Goal: Use online tool/utility

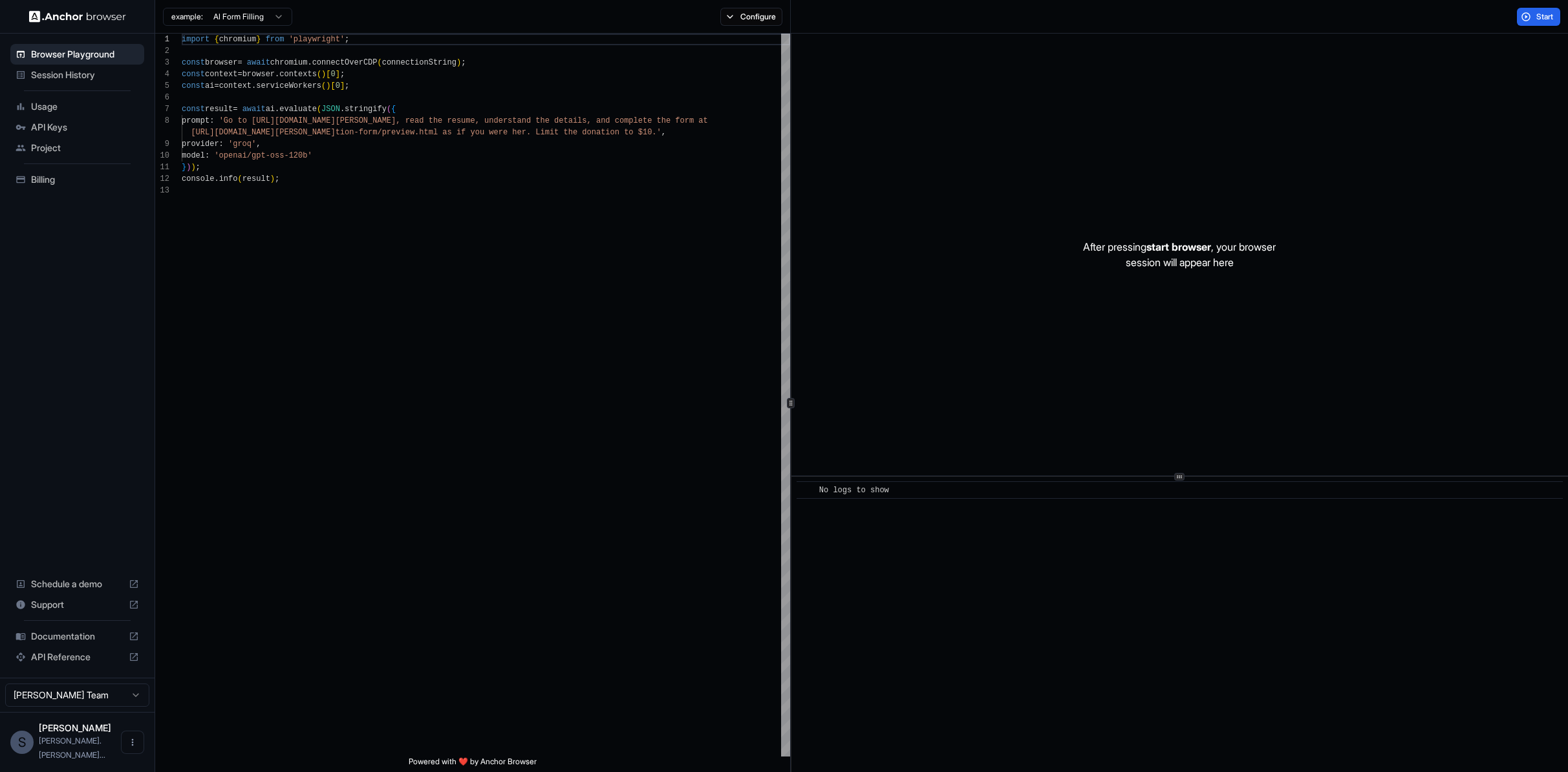
scroll to position [93, 0]
click at [1186, 391] on div "After pressing start browser , your browser session will appear here" at bounding box center [1179, 254] width 776 height 442
click at [791, 314] on div "1 2 3 4 5 6 7 8 9 10 11 12 13 import { chromium } from 'playwright' ; const bro…" at bounding box center [862, 402] width 1413 height 739
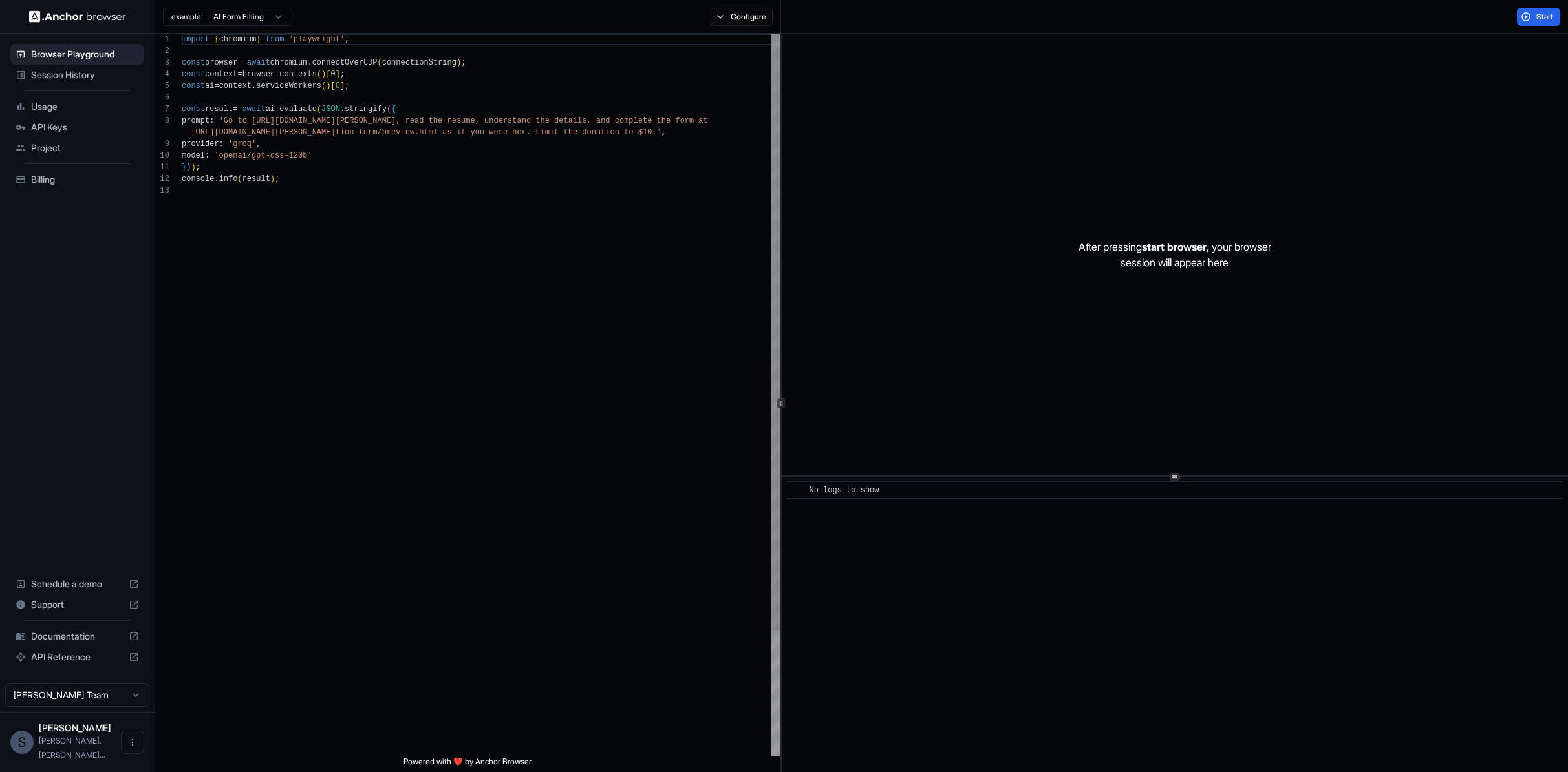
click at [781, 314] on div "1 2 3 4 5 6 7 8 9 10 11 12 13 import { chromium } from 'playwright' ; const bro…" at bounding box center [862, 402] width 1413 height 739
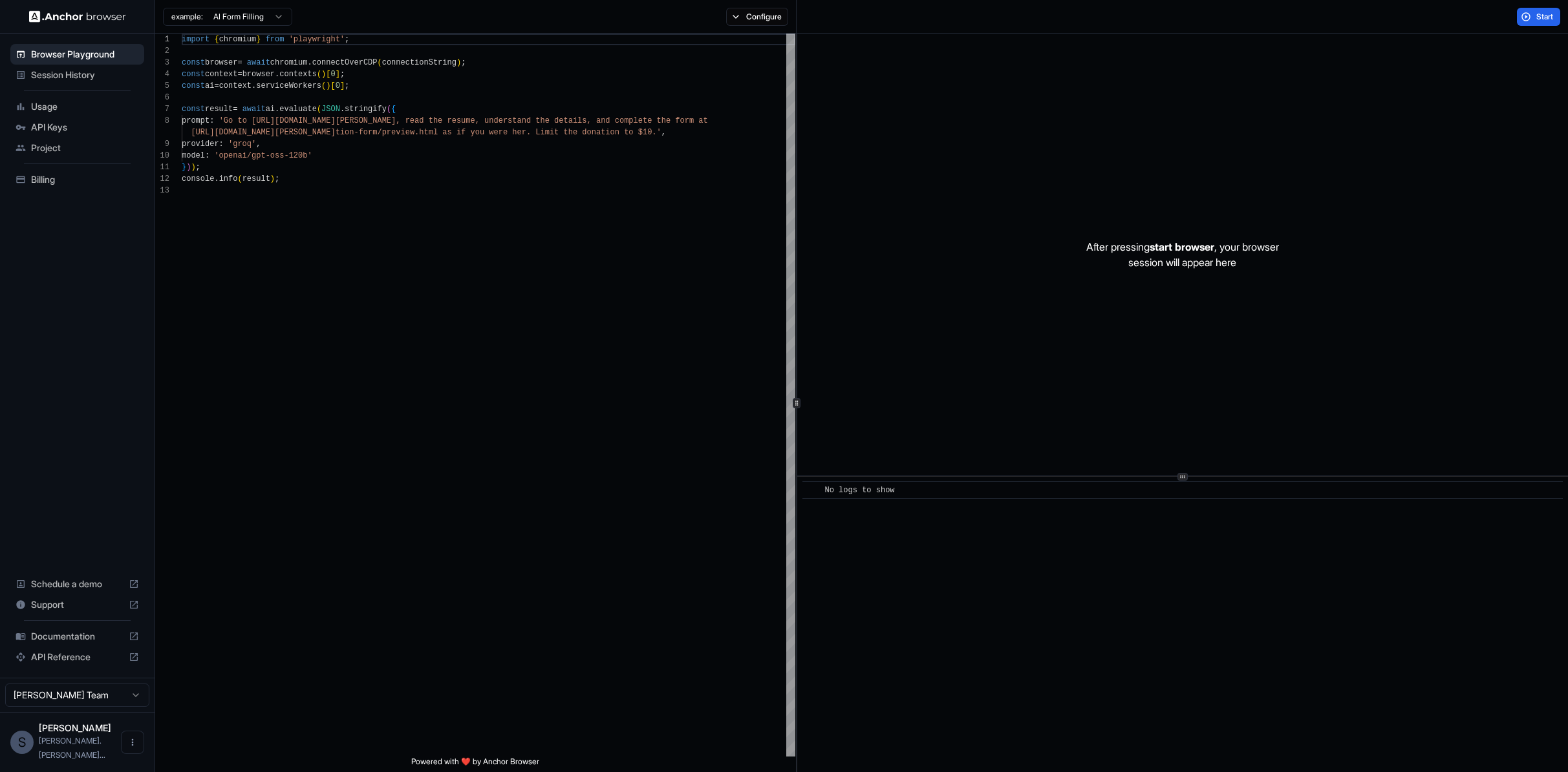
click at [797, 210] on div "1 2 3 4 5 6 7 8 9 10 11 12 13 import { chromium } from 'playwright' ; const bro…" at bounding box center [862, 402] width 1413 height 739
click at [796, 211] on div "1 2 3 4 5 6 7 8 9 10 11 12 13 import { chromium } from 'playwright' ; const bro…" at bounding box center [862, 402] width 1413 height 739
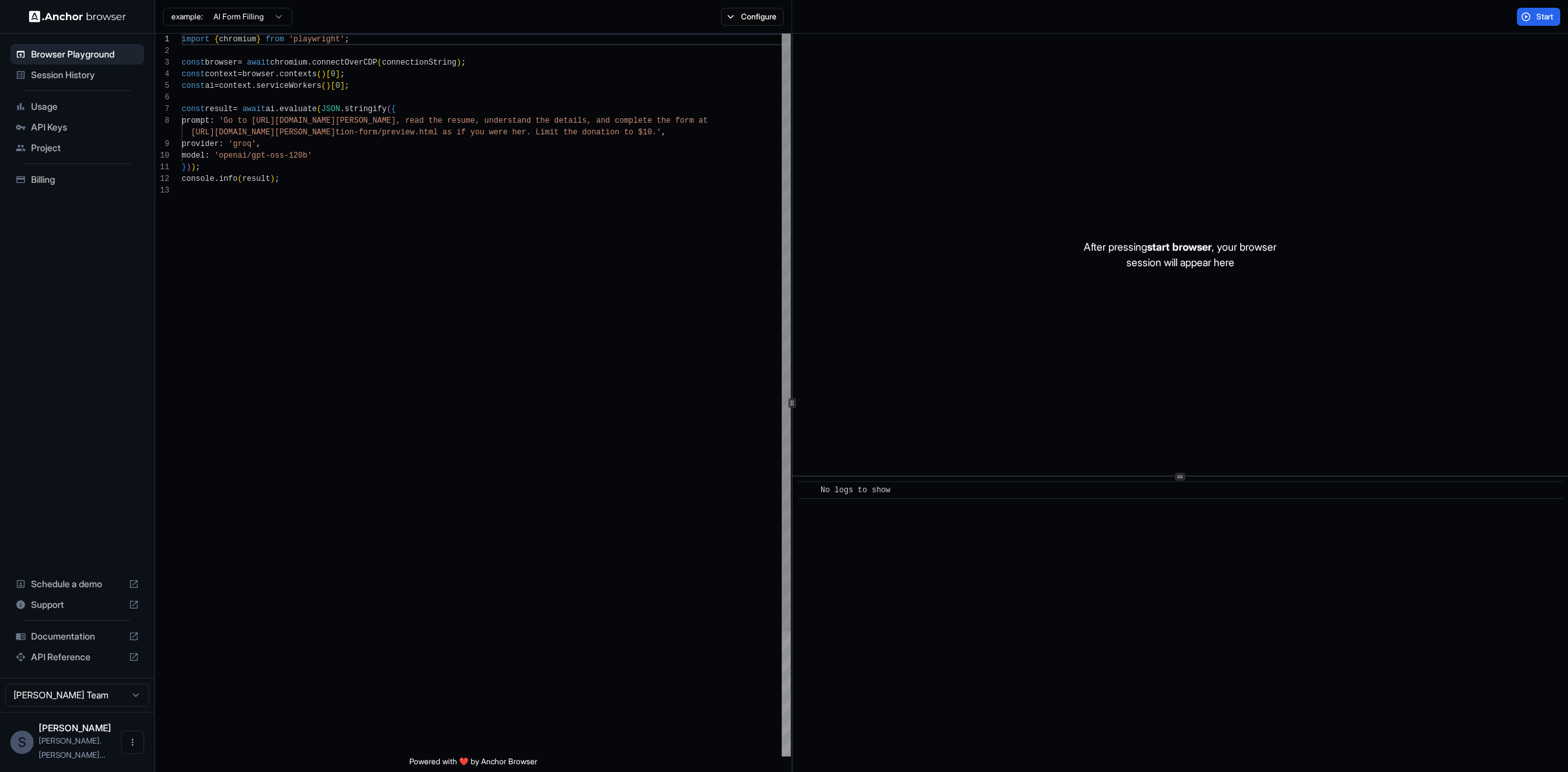
click at [793, 212] on div "1 2 3 4 5 6 7 8 9 10 11 12 13 import { chromium } from 'playwright' ; const bro…" at bounding box center [862, 402] width 1413 height 739
click at [791, 213] on div "1 2 3 4 5 6 7 8 9 10 11 12 13 import { chromium } from 'playwright' ; const bro…" at bounding box center [862, 402] width 1413 height 739
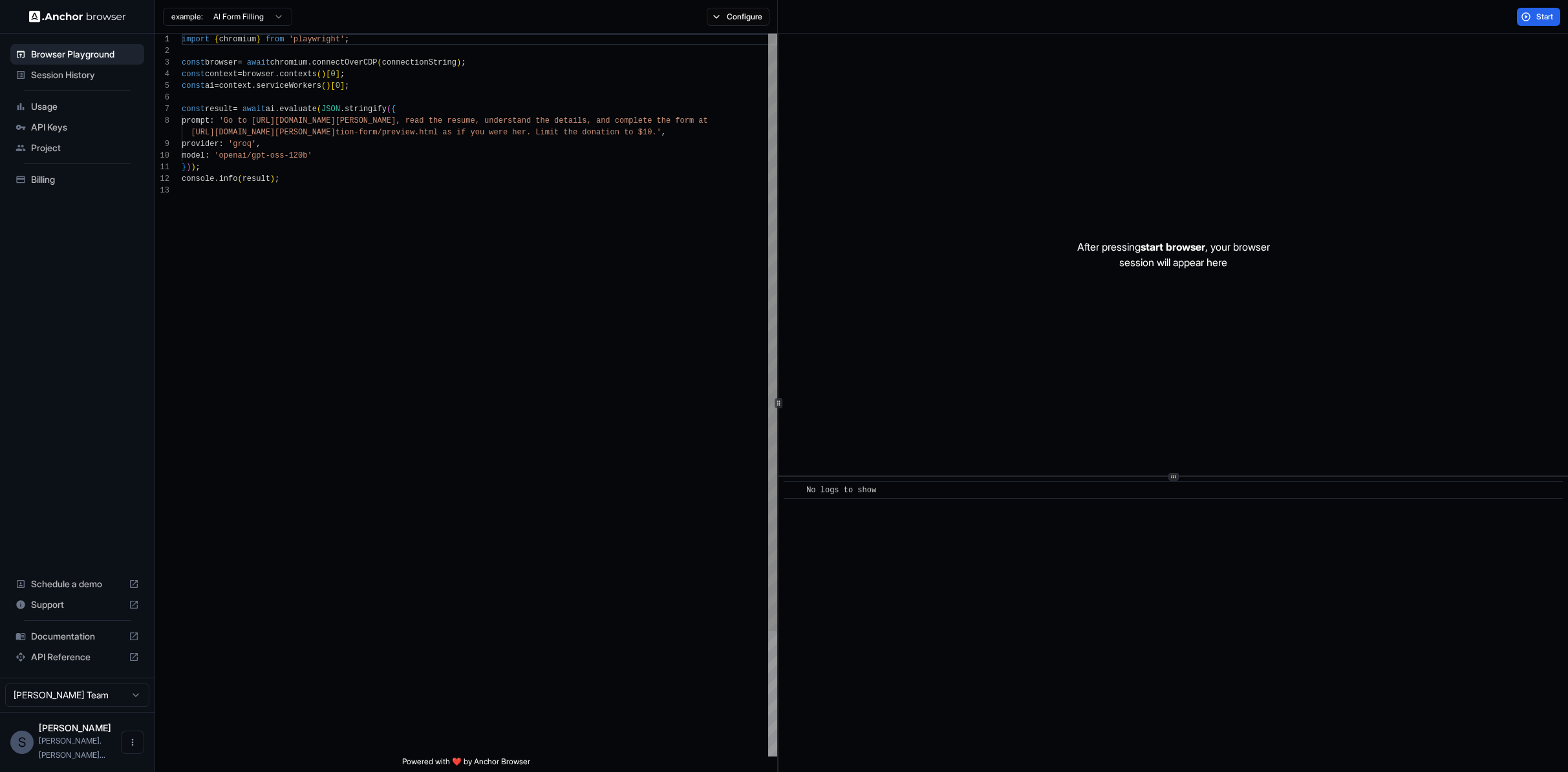
click at [780, 214] on div "1 2 3 4 5 6 7 8 9 10 11 12 13 import { chromium } from 'playwright' ; const bro…" at bounding box center [862, 402] width 1413 height 739
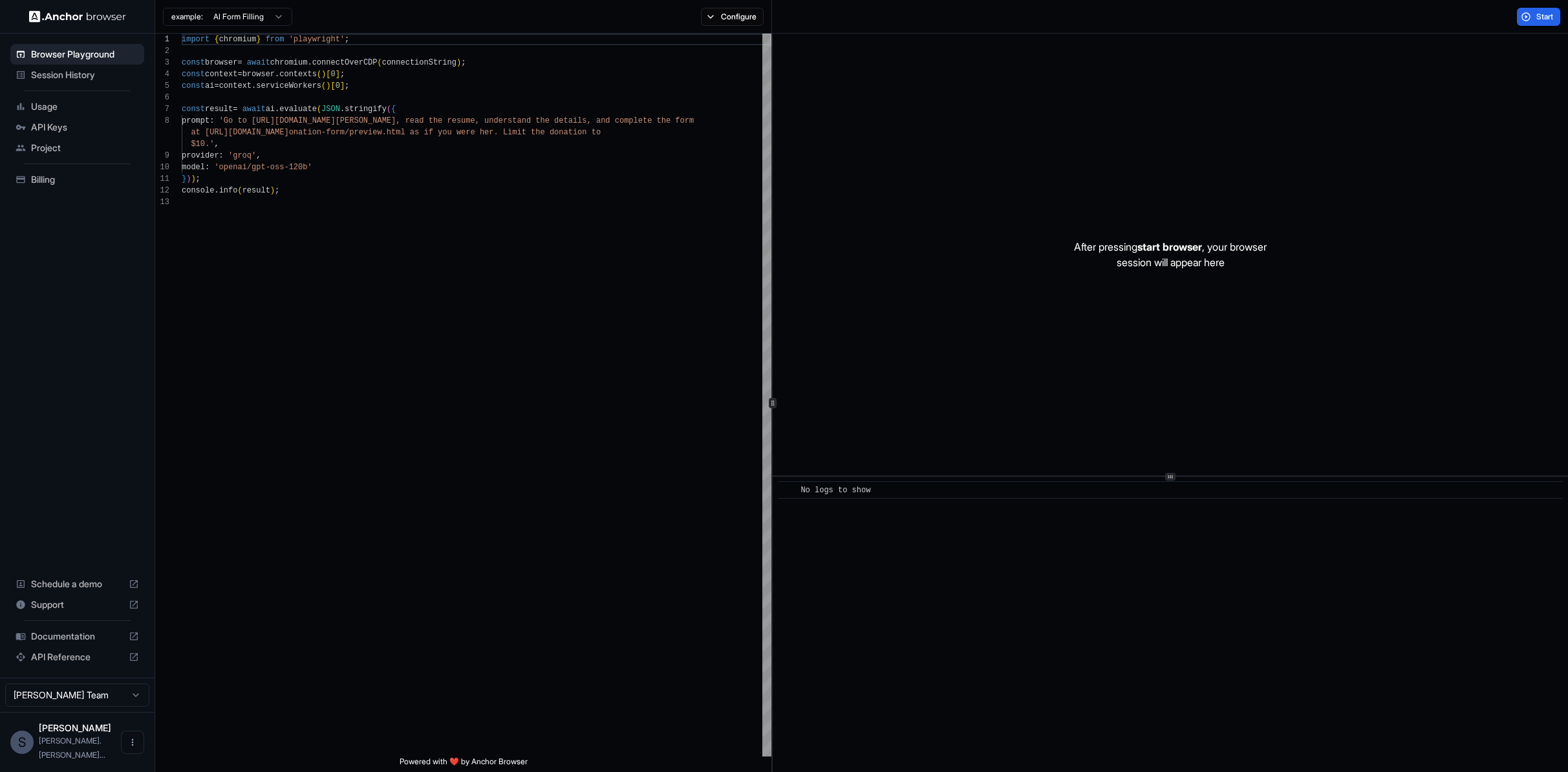
click at [772, 210] on div "1 2 3 4 5 6 7 8 9 10 11 12 13 import { chromium } from 'playwright' ; const bro…" at bounding box center [862, 402] width 1413 height 739
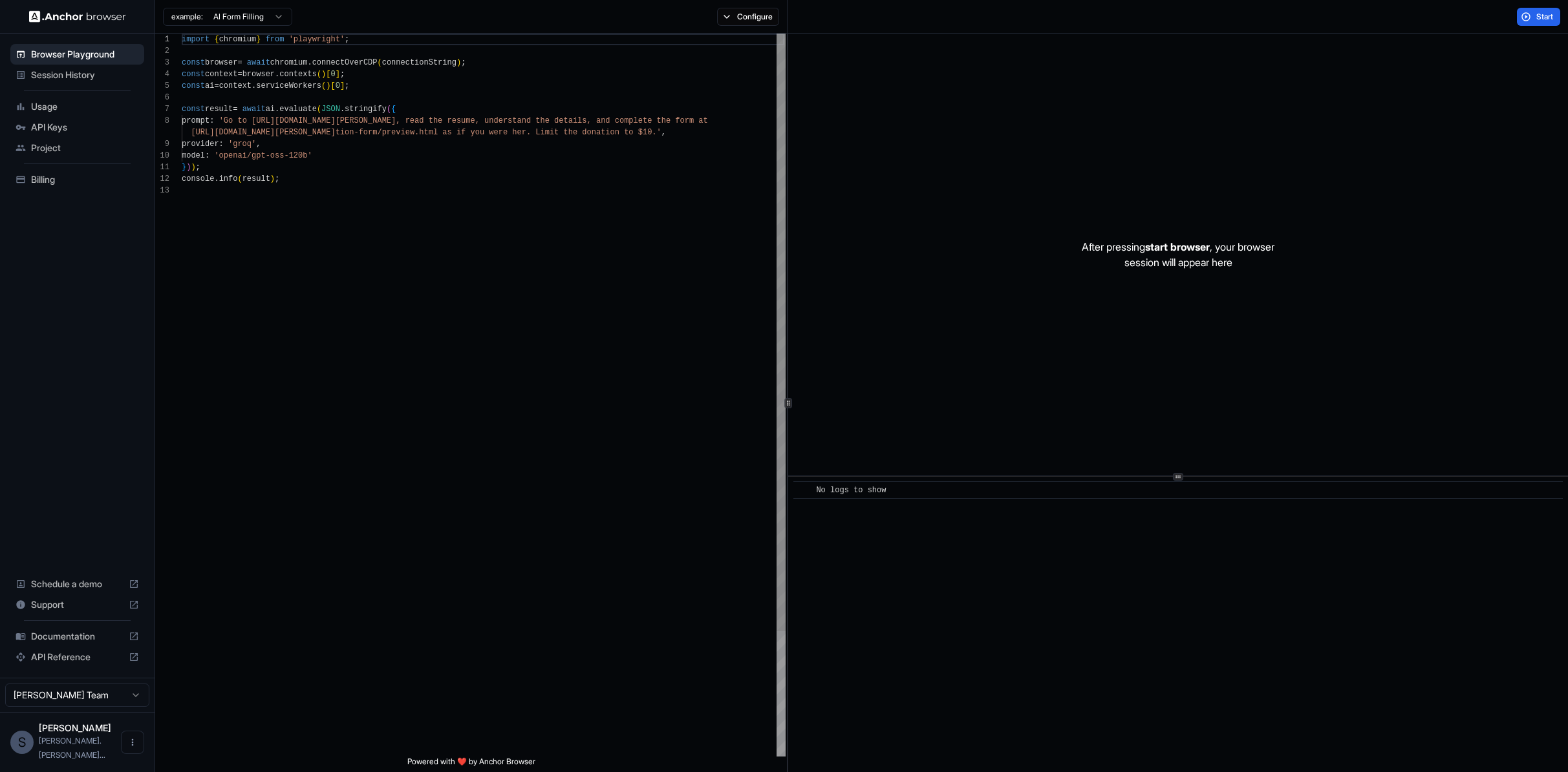
click at [788, 210] on div "1 2 3 4 5 6 7 8 9 10 11 12 13 import { chromium } from 'playwright' ; const bro…" at bounding box center [862, 402] width 1413 height 739
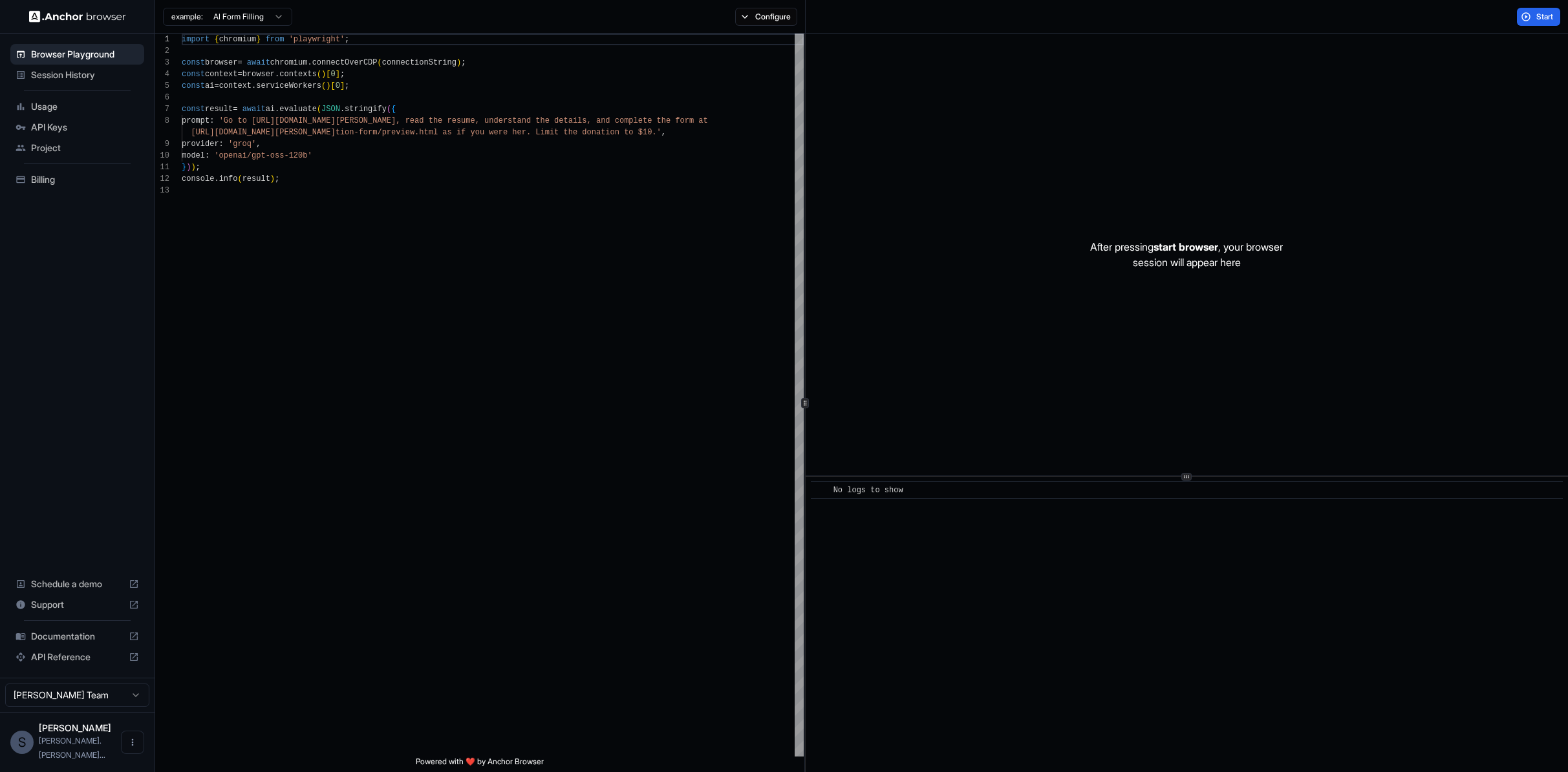
click at [806, 235] on div "1 2 3 4 5 6 7 8 9 10 11 12 13 import { chromium } from 'playwright' ; const bro…" at bounding box center [862, 402] width 1413 height 739
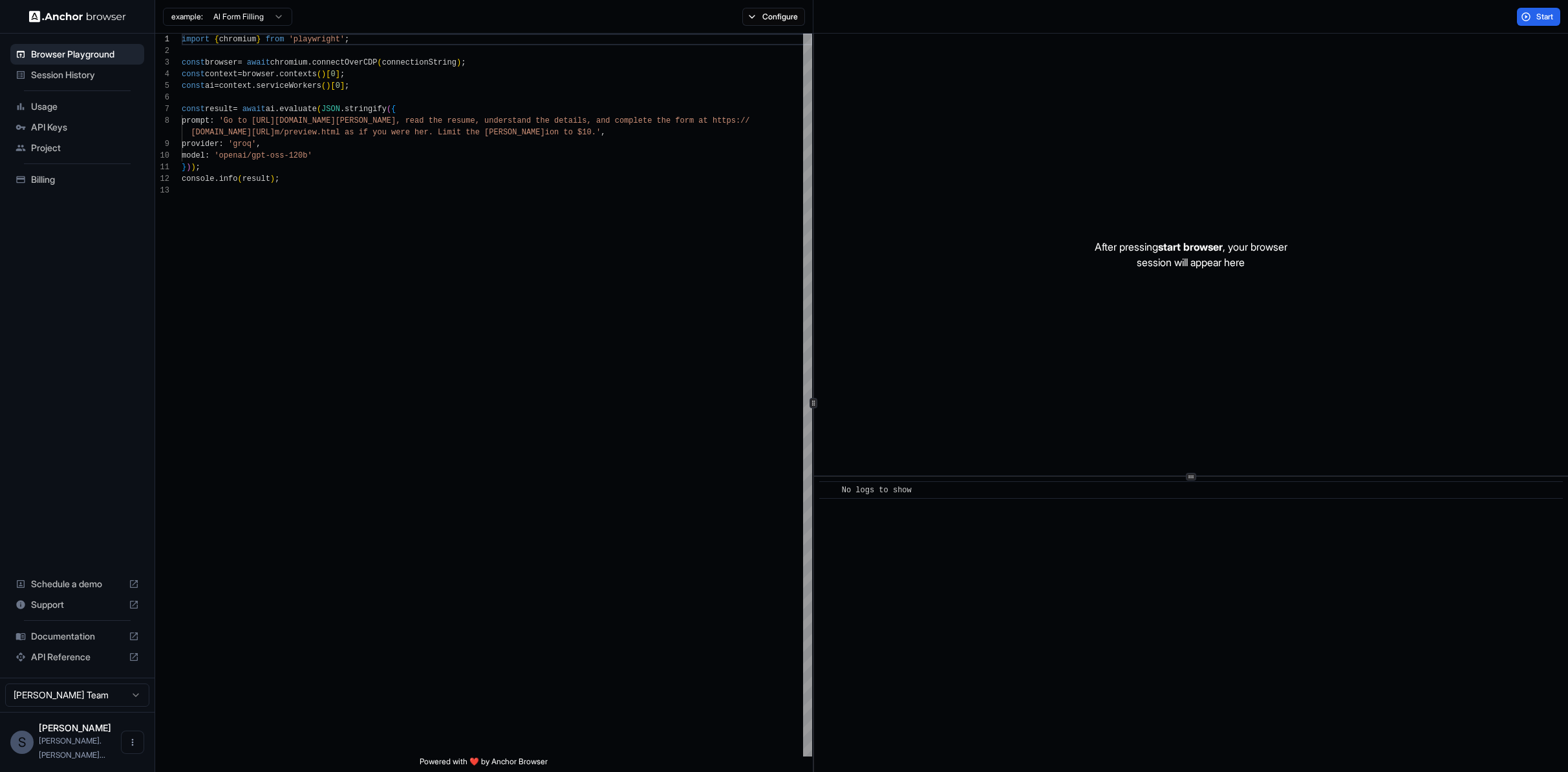
click at [814, 224] on div "1 2 3 4 5 6 7 8 9 10 11 12 13 import { chromium } from 'playwright' ; const bro…" at bounding box center [862, 402] width 1413 height 739
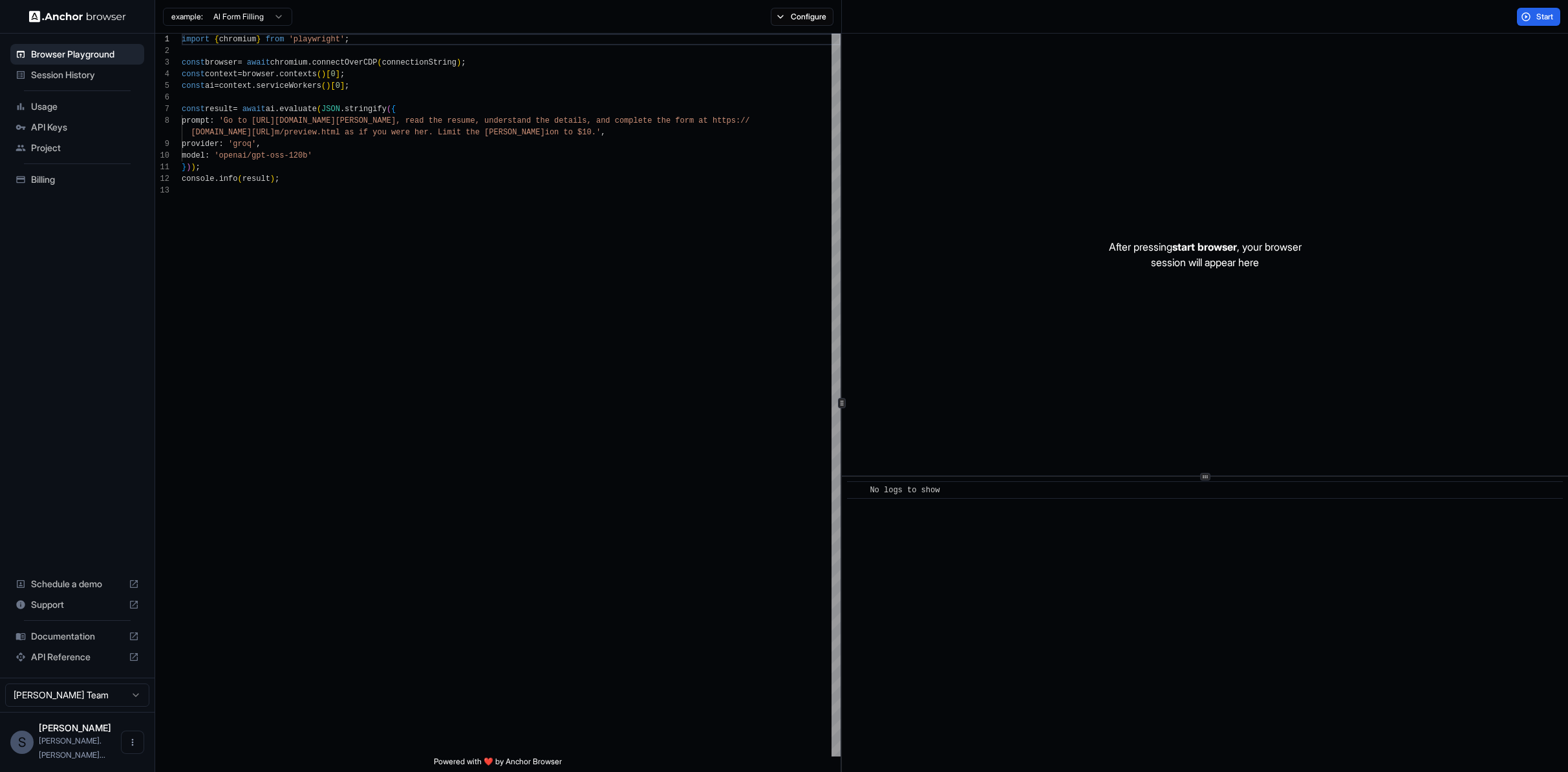
click at [843, 218] on div "1 2 3 4 5 6 7 8 9 10 11 12 13 import { chromium } from 'playwright' ; const bro…" at bounding box center [862, 402] width 1413 height 739
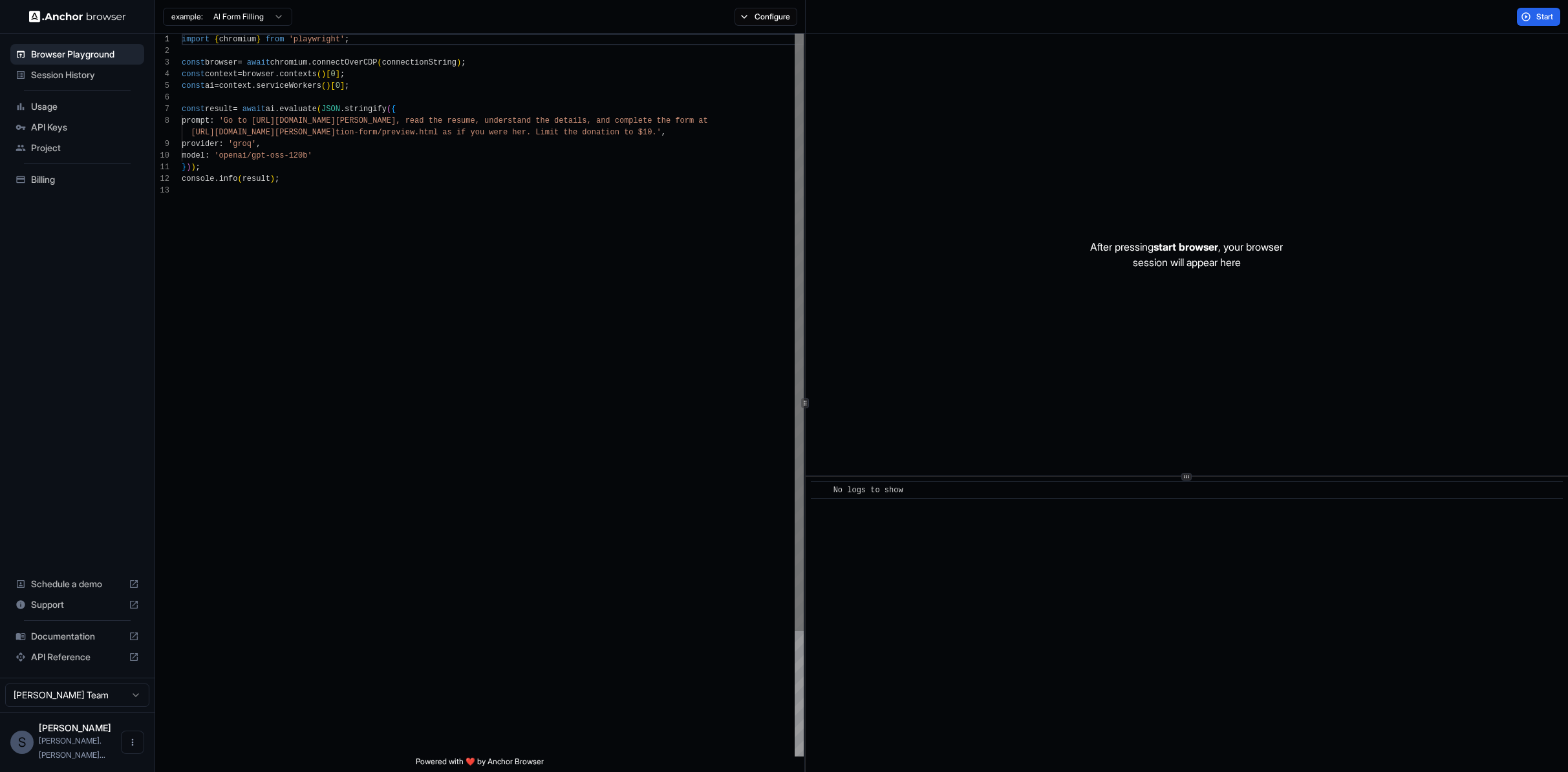
click at [804, 217] on div "1 2 3 4 5 6 7 8 9 10 11 12 13 import { chromium } from 'playwright' ; const bro…" at bounding box center [862, 402] width 1413 height 739
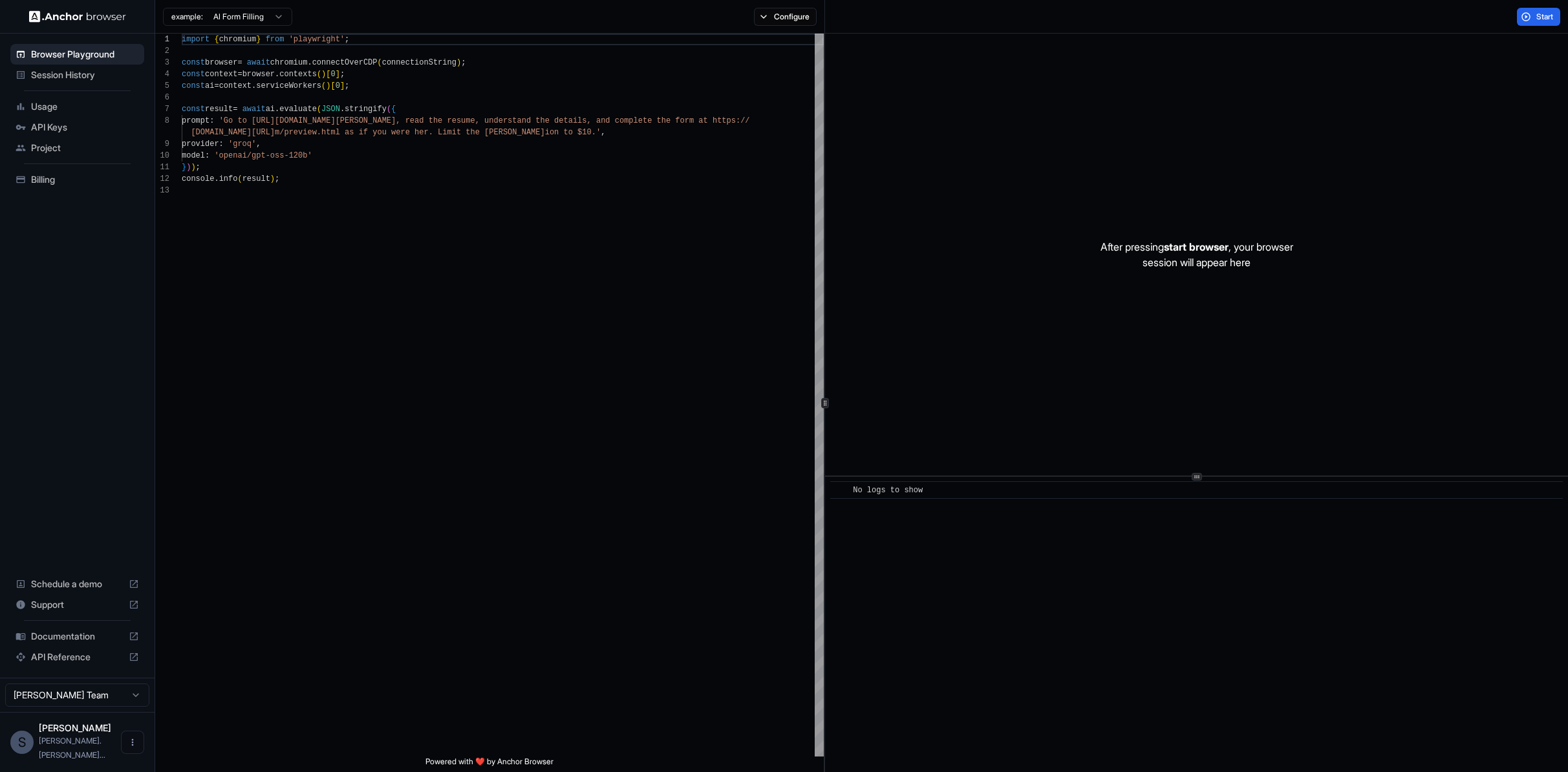
click at [826, 206] on div "1 2 3 4 5 6 7 8 9 10 11 12 13 import { chromium } from 'playwright' ; const bro…" at bounding box center [862, 402] width 1413 height 739
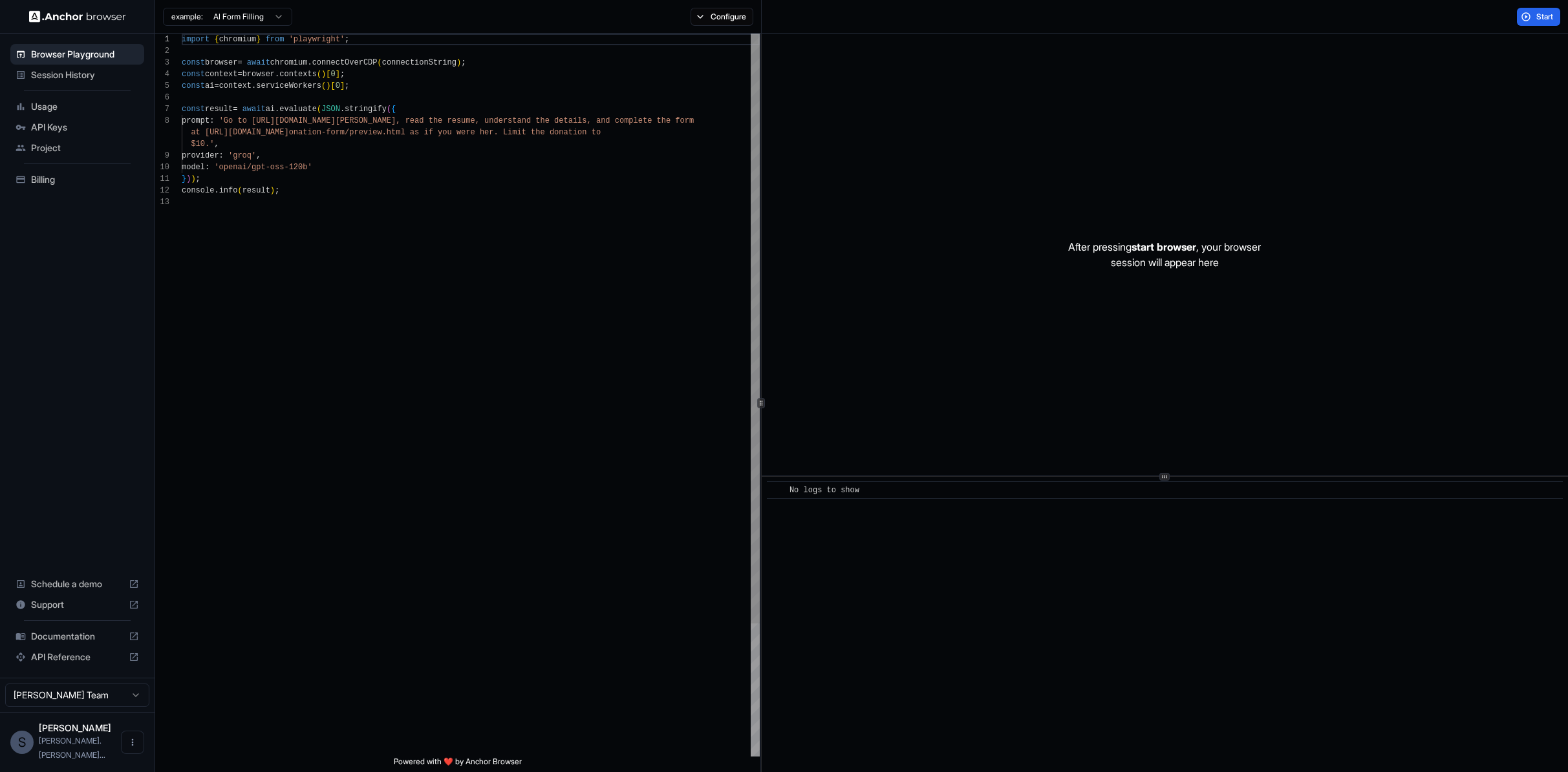
click at [762, 224] on div "1 2 3 4 5 6 7 8 9 10 11 12 13 import { chromium } from 'playwright' ; const bro…" at bounding box center [862, 402] width 1413 height 739
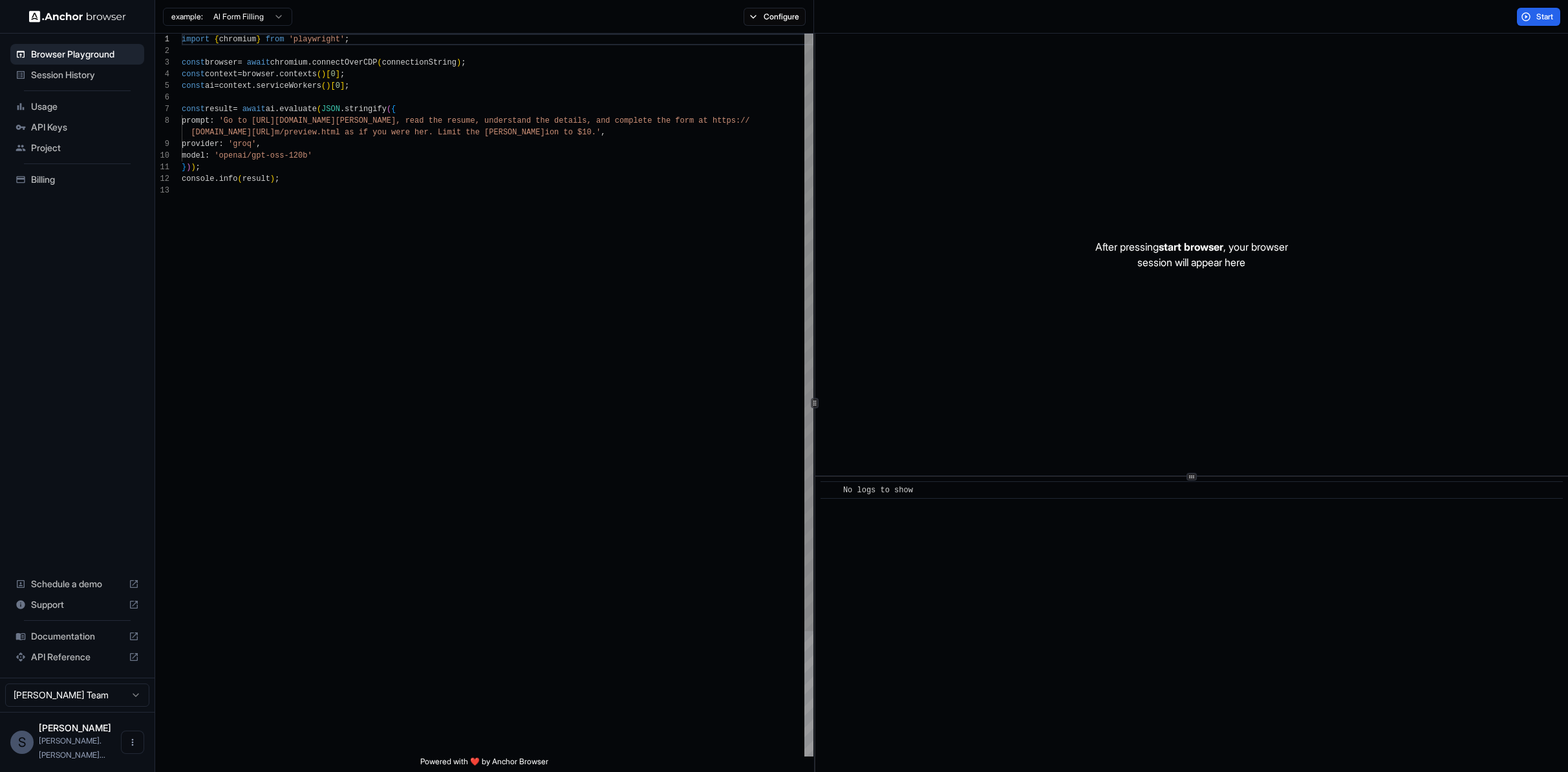
click at [814, 223] on div "1 2 3 4 5 6 7 8 9 10 11 12 13 import { chromium } from 'playwright' ; const bro…" at bounding box center [862, 402] width 1413 height 739
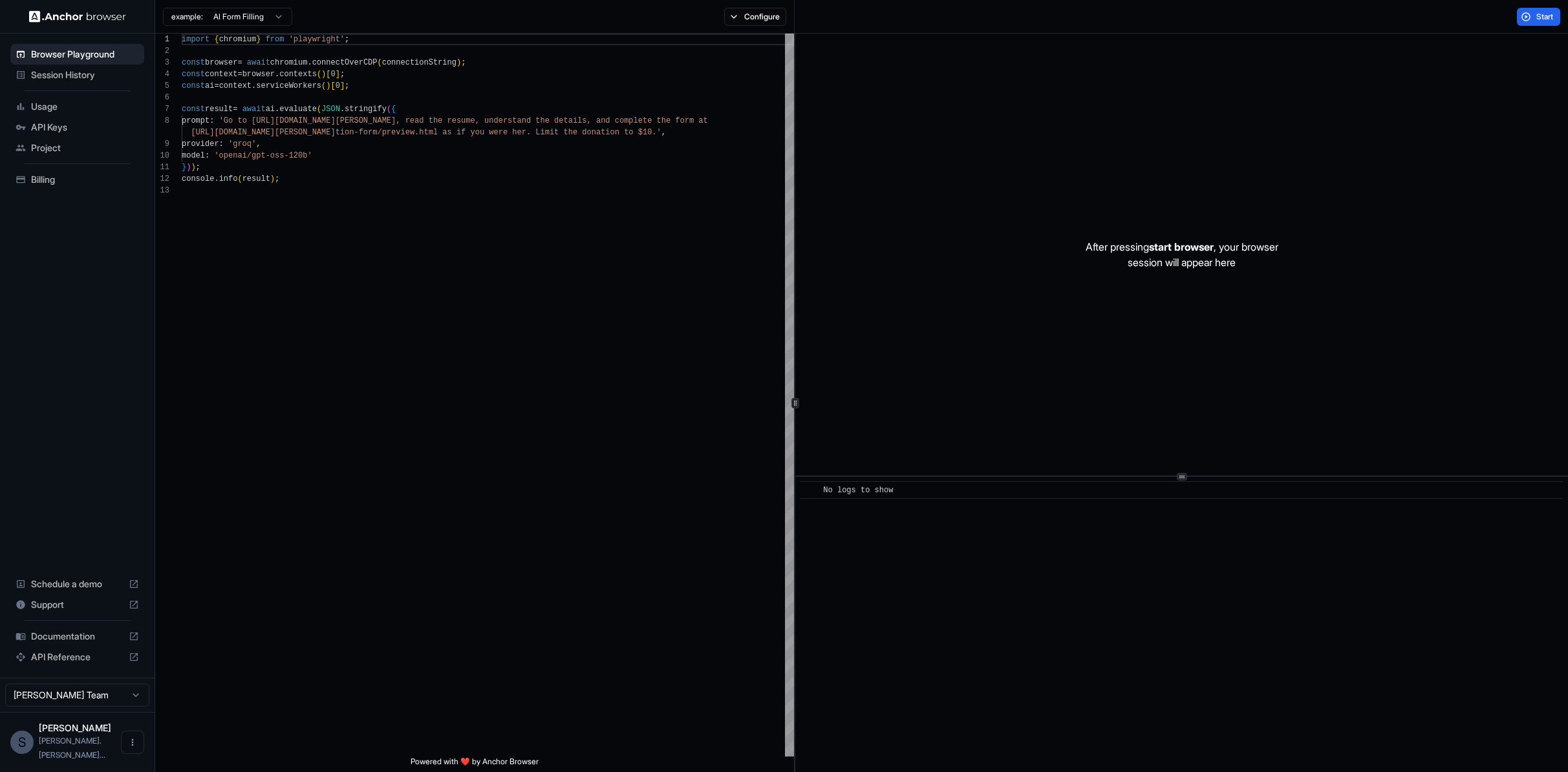
click at [793, 228] on div "1 2 3 4 5 6 7 8 9 10 11 12 13 import { chromium } from 'playwright' ; const bro…" at bounding box center [862, 402] width 1413 height 739
click at [794, 124] on div at bounding box center [788, 332] width 9 height 598
click at [794, 127] on div at bounding box center [788, 332] width 9 height 598
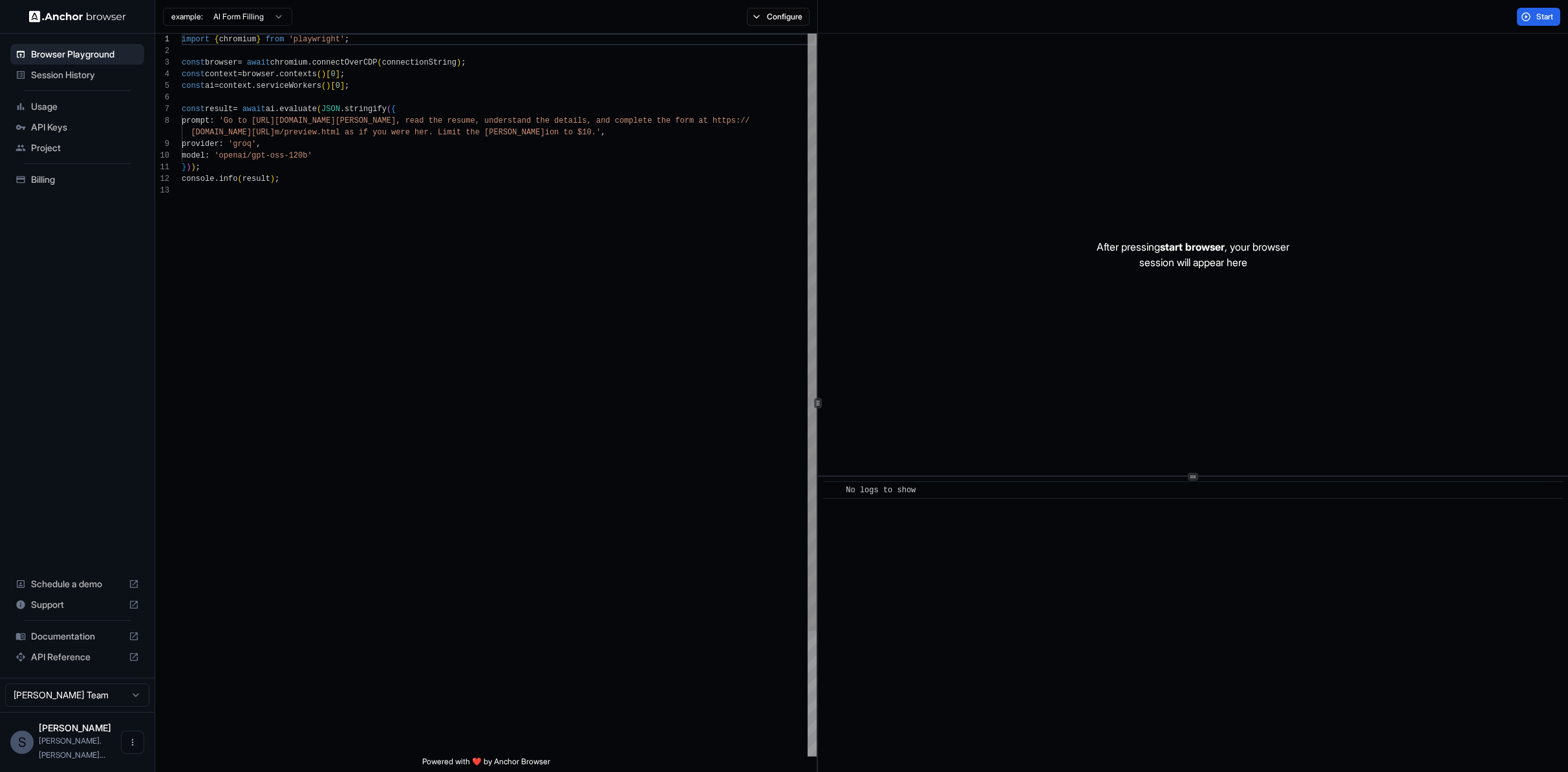
click at [818, 156] on div at bounding box center [817, 402] width 1 height 739
click at [816, 156] on div "1 2 3 4 5 6 7 8 9 10 11 12 13 import { chromium } from 'playwright' ; const bro…" at bounding box center [862, 402] width 1413 height 739
type textarea "**********"
click at [755, 245] on div "const context = browser . contexts ( ) [ 0 ] ; const ai = context . serviceWork…" at bounding box center [497, 471] width 633 height 874
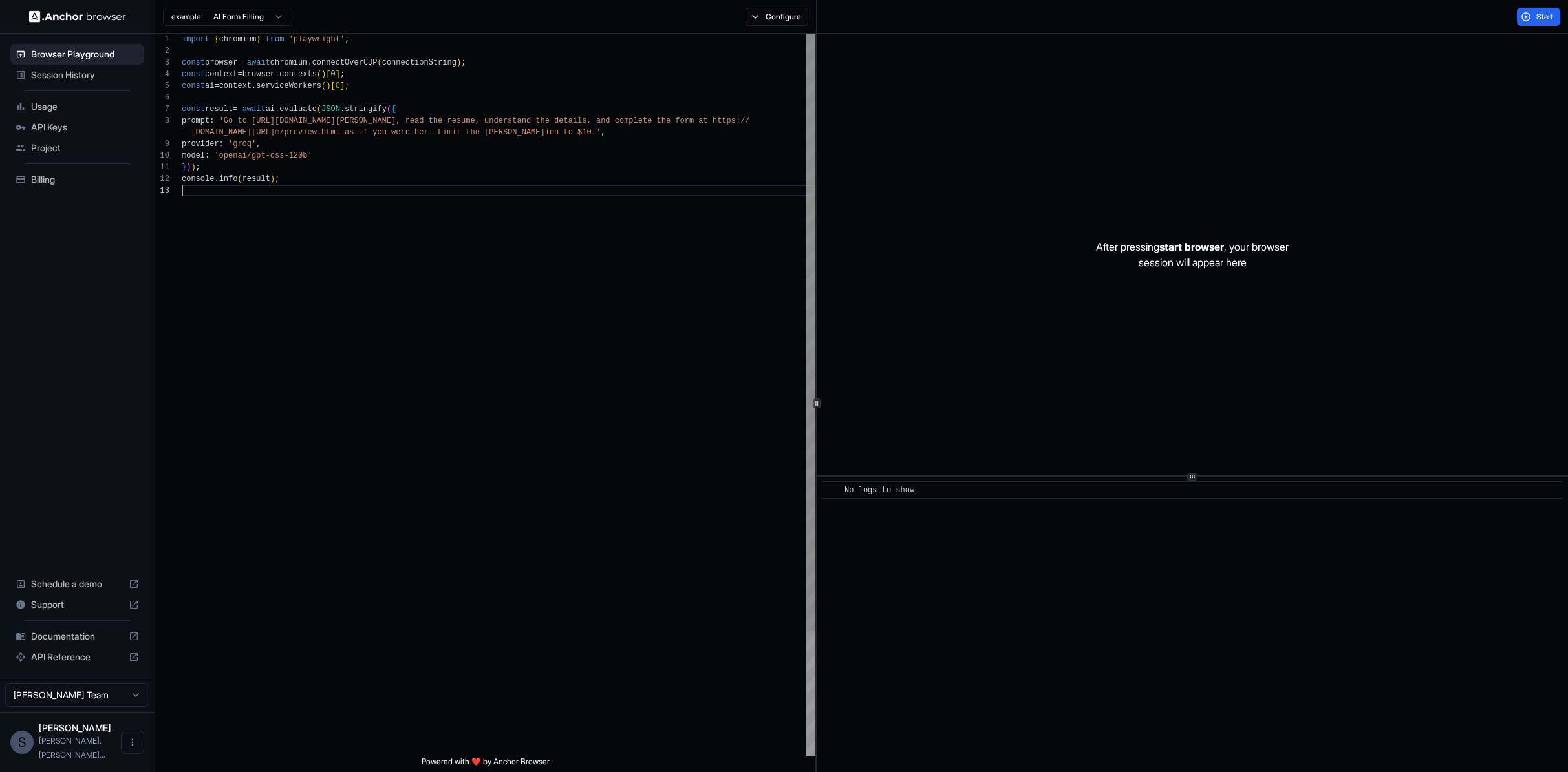
click at [558, 228] on div "const context = browser . contexts ( ) [ 0 ] ; const ai = context . serviceWork…" at bounding box center [497, 471] width 633 height 874
click at [554, 228] on div "const context = browser . contexts ( ) [ 0 ] ; const ai = context . serviceWork…" at bounding box center [497, 471] width 633 height 874
click at [552, 227] on div "const context = browser . contexts ( ) [ 0 ] ; const ai = context . serviceWork…" at bounding box center [497, 471] width 633 height 874
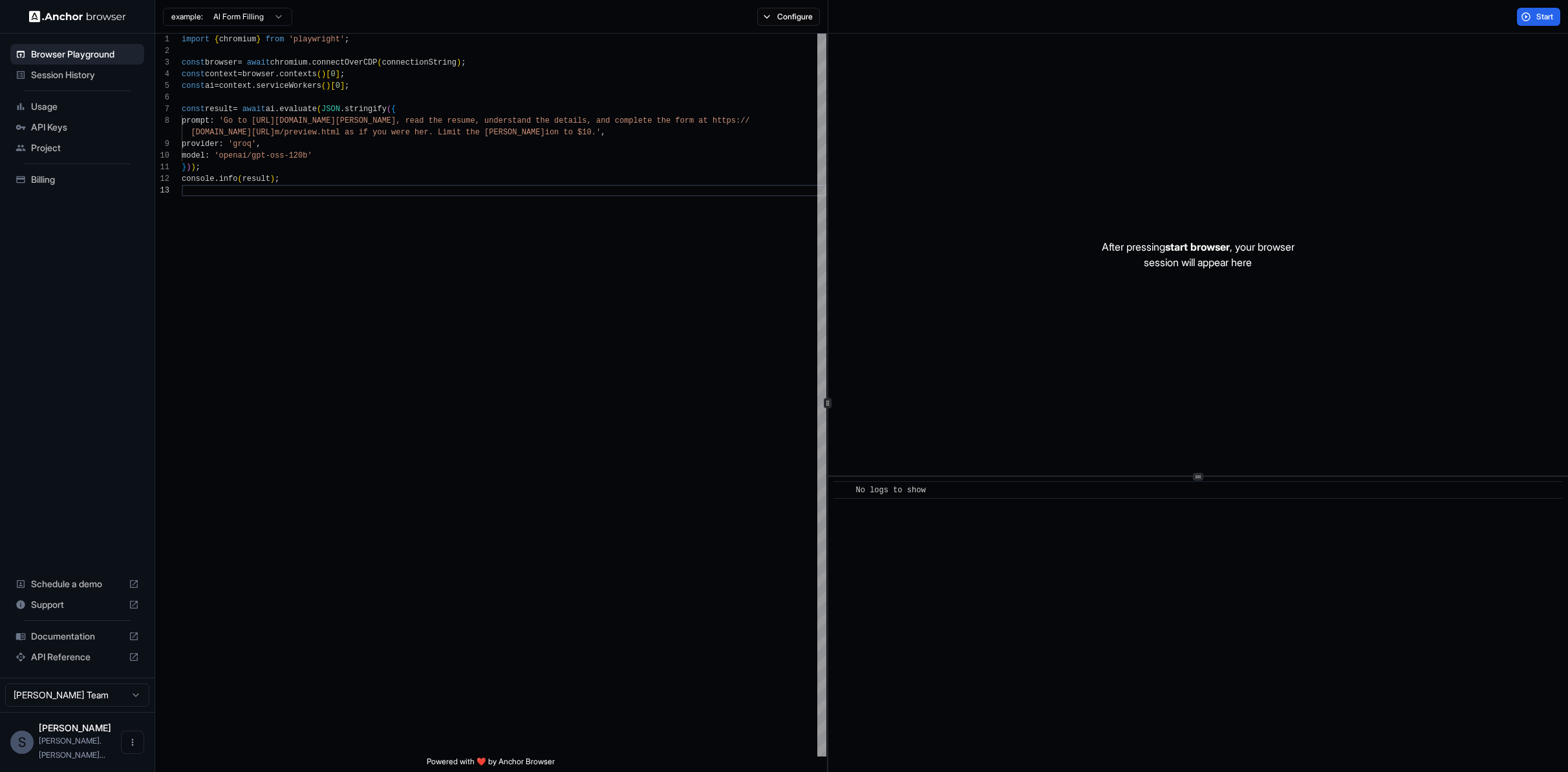
click at [827, 209] on div at bounding box center [827, 402] width 1 height 739
click at [438, 189] on div "import { chromium } from 'playwright' ; const browser = await chromium . connec…" at bounding box center [503, 471] width 645 height 874
click at [919, 210] on div "After pressing start browser , your browser session will appear here" at bounding box center [1198, 254] width 740 height 442
click at [782, 195] on div "import { chromium } from 'playwright' ; const browser = await chromium . connec…" at bounding box center [503, 471] width 645 height 874
click at [415, 191] on div "import { chromium } from 'playwright' ; const browser = await chromium . connec…" at bounding box center [503, 471] width 645 height 874
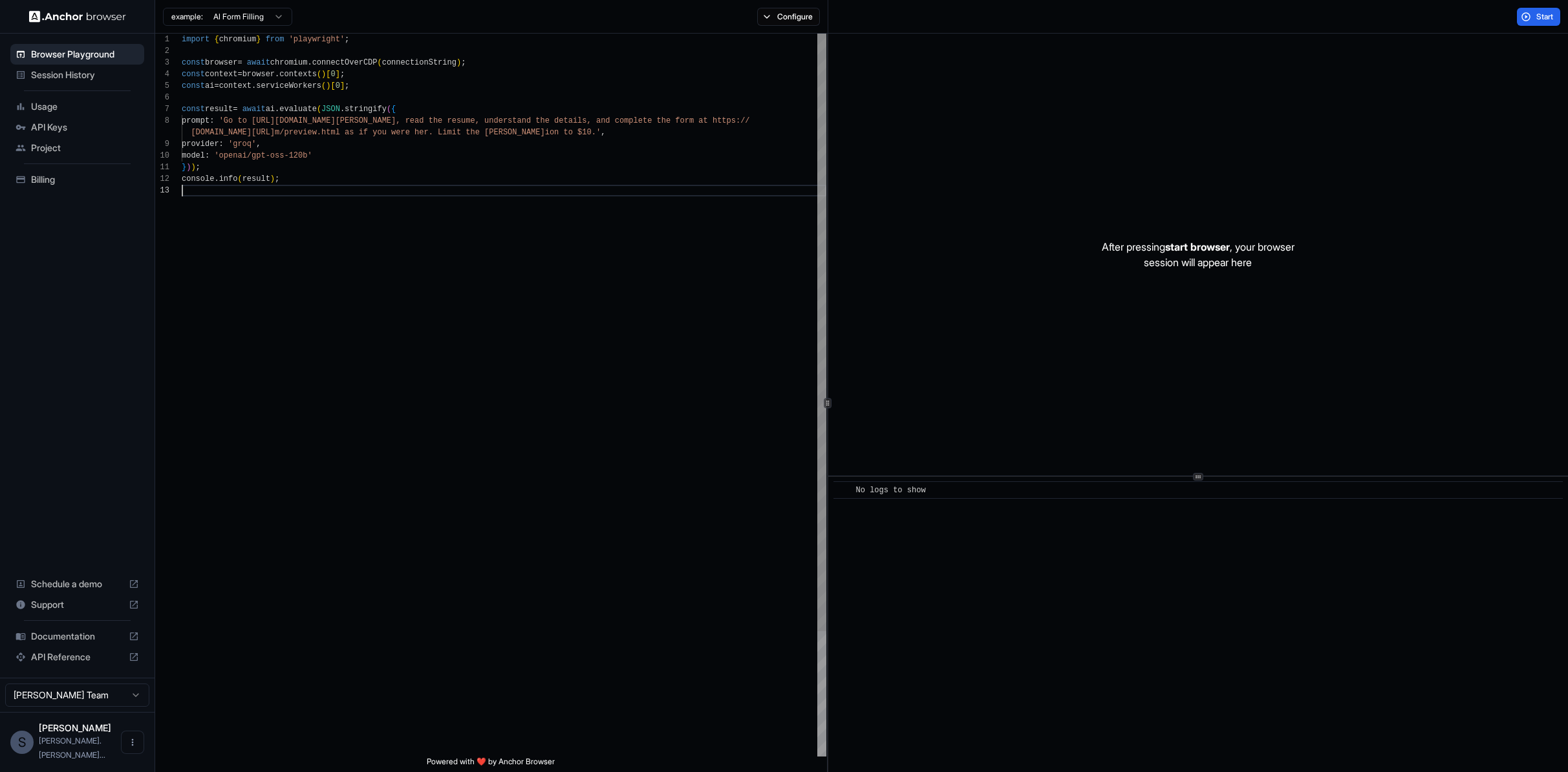
click at [415, 191] on div "import { chromium } from 'playwright' ; const browser = await chromium . connec…" at bounding box center [503, 471] width 645 height 874
click at [431, 188] on div "import { chromium } from 'playwright' ; const browser = await chromium . connec…" at bounding box center [503, 471] width 645 height 874
click at [592, 191] on div "import { chromium } from 'playwright' ; const browser = await chromium . connec…" at bounding box center [503, 471] width 645 height 874
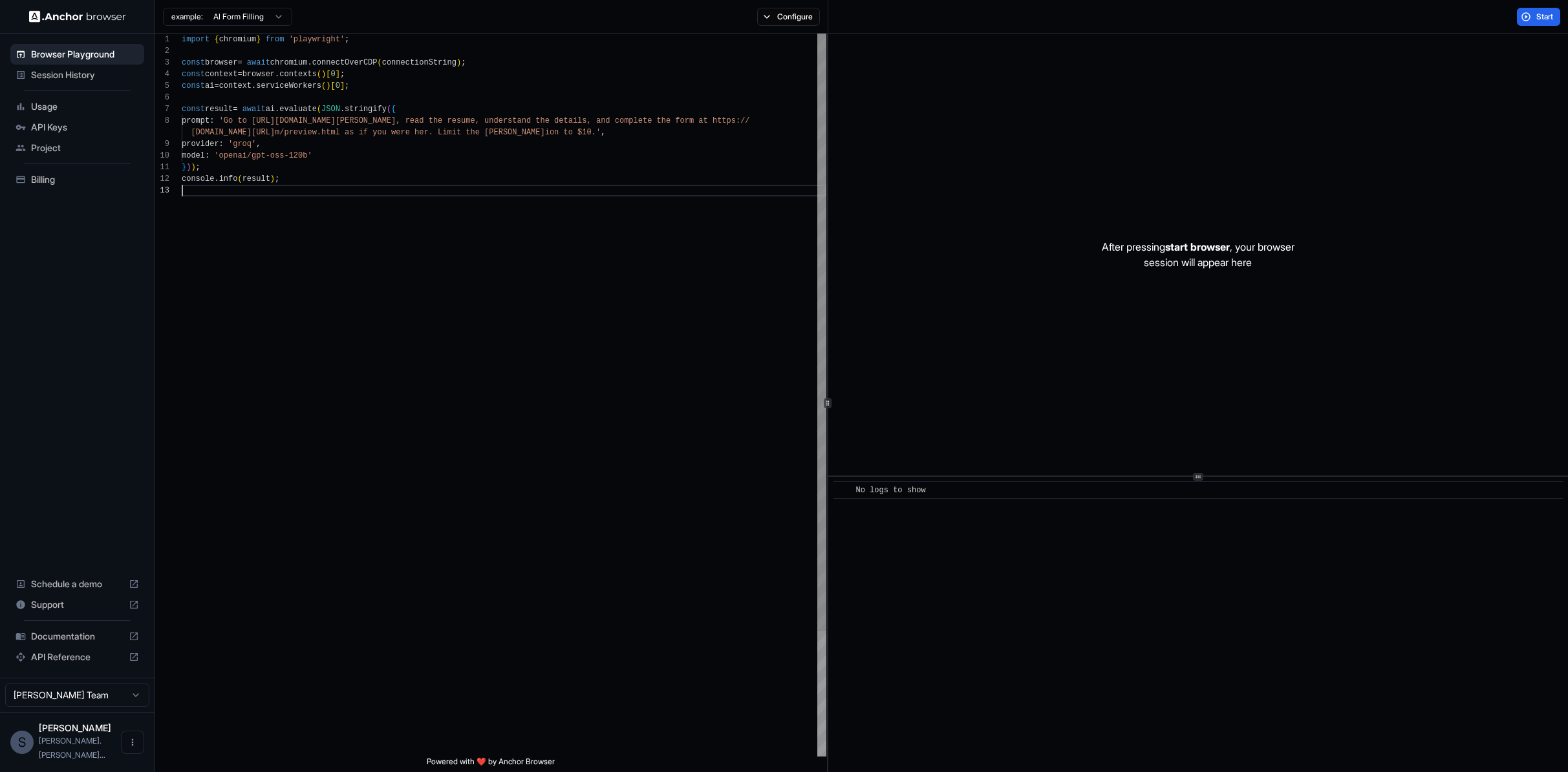
click at [333, 185] on div "import { chromium } from 'playwright' ; const browser = await chromium . connec…" at bounding box center [503, 471] width 645 height 874
click at [313, 176] on div "import { chromium } from 'playwright' ; const browser = await chromium . connec…" at bounding box center [503, 471] width 645 height 874
click at [327, 191] on div "import { chromium } from 'playwright' ; const browser = await chromium . connec…" at bounding box center [503, 471] width 645 height 874
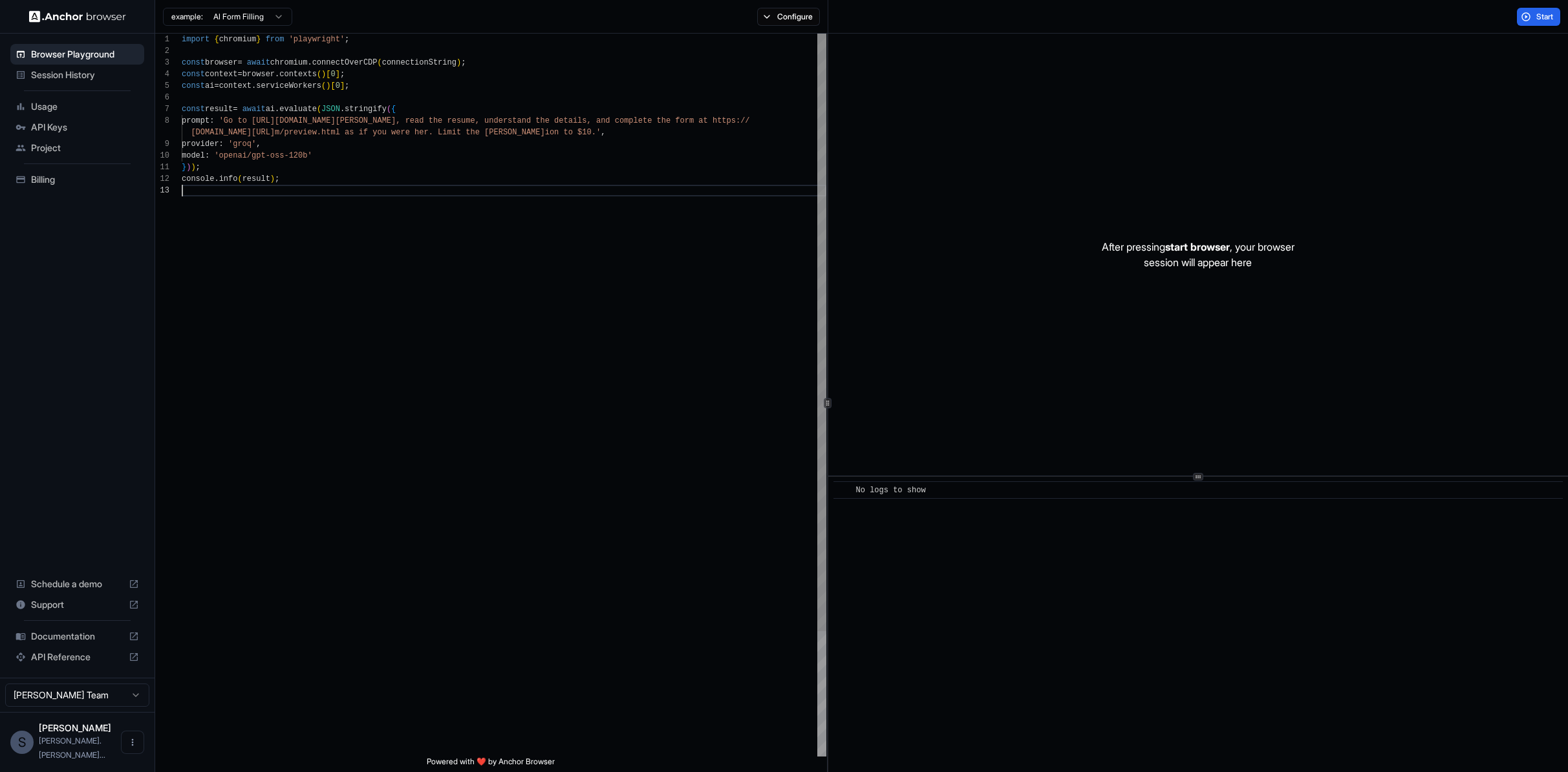
click at [327, 191] on div "import { chromium } from 'playwright' ; const browser = await chromium . connec…" at bounding box center [503, 471] width 645 height 874
click at [377, 191] on div "import { chromium } from 'playwright' ; const browser = await chromium . connec…" at bounding box center [503, 471] width 645 height 874
